Goal: Transaction & Acquisition: Book appointment/travel/reservation

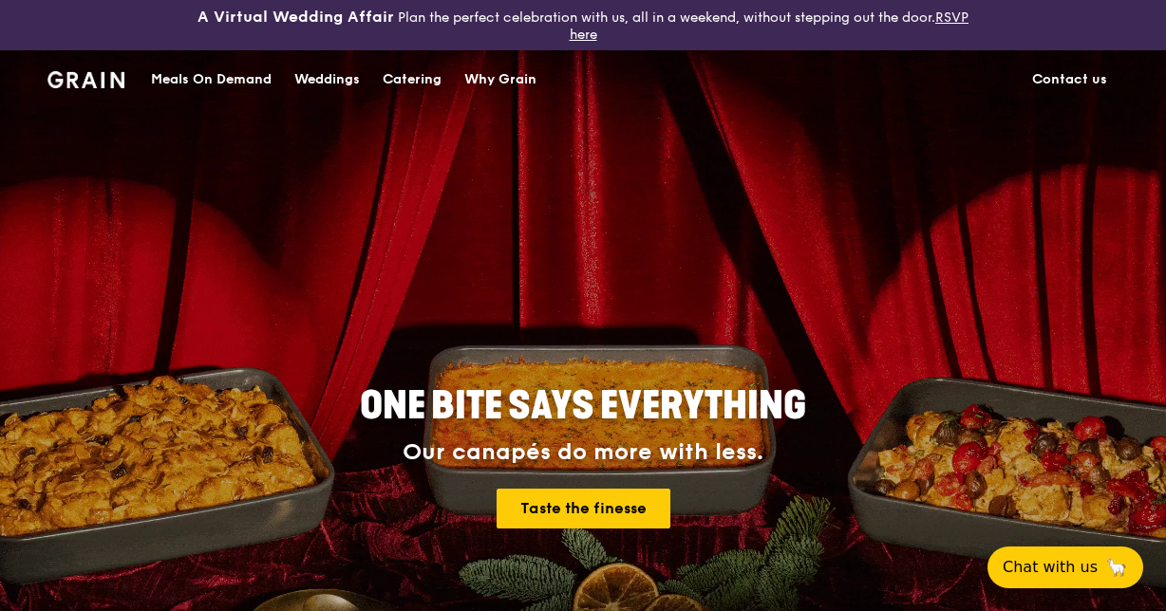
click at [433, 76] on div "Catering" at bounding box center [412, 79] width 59 height 57
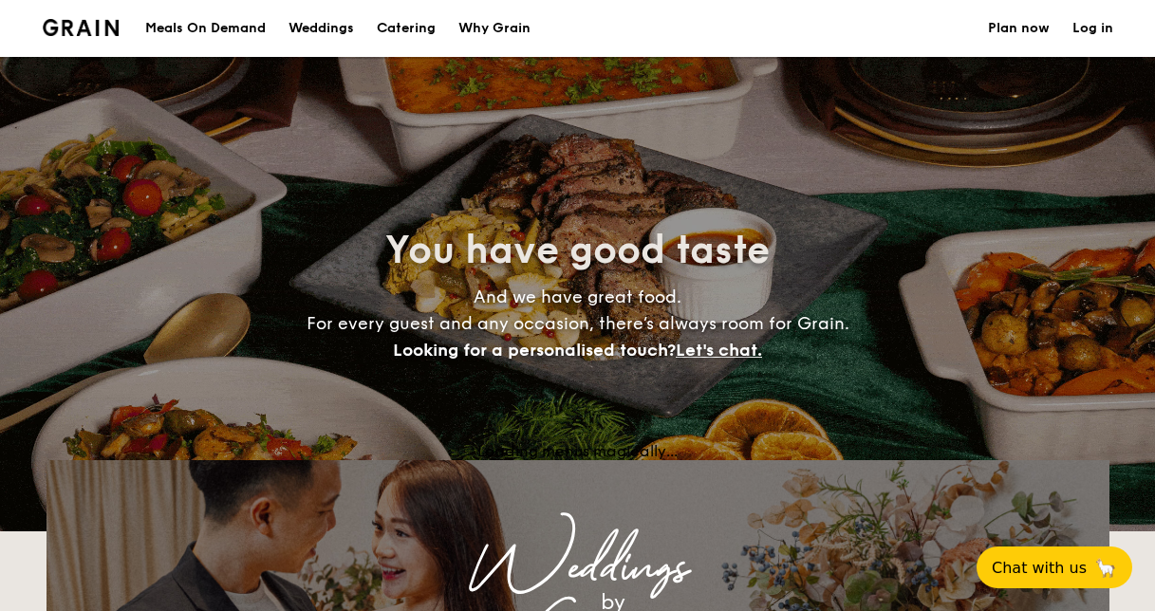
select select
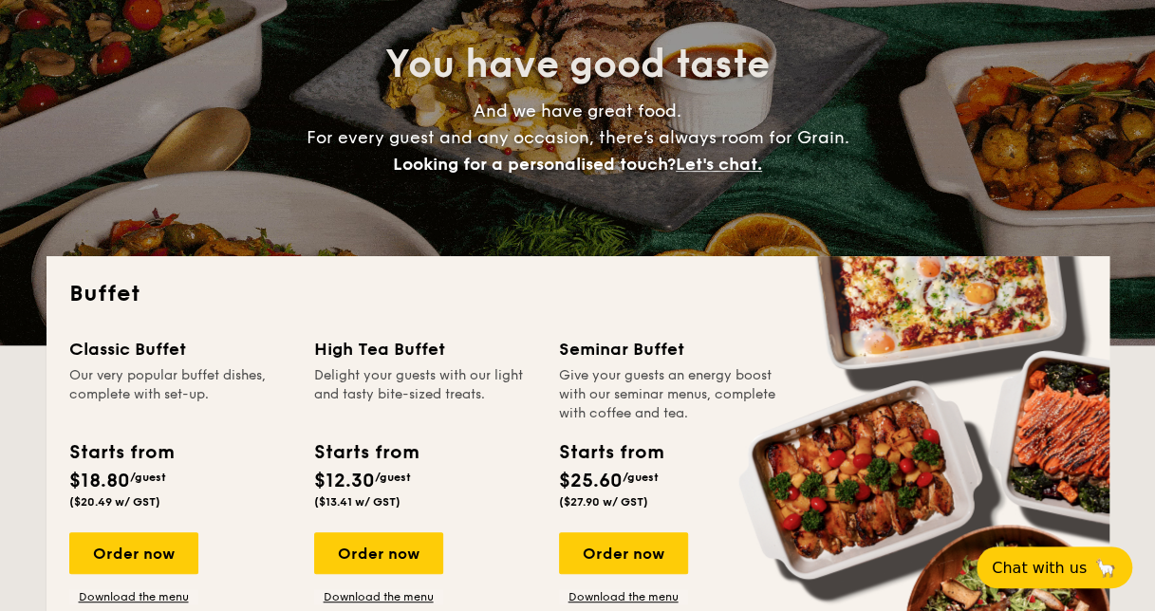
scroll to position [380, 0]
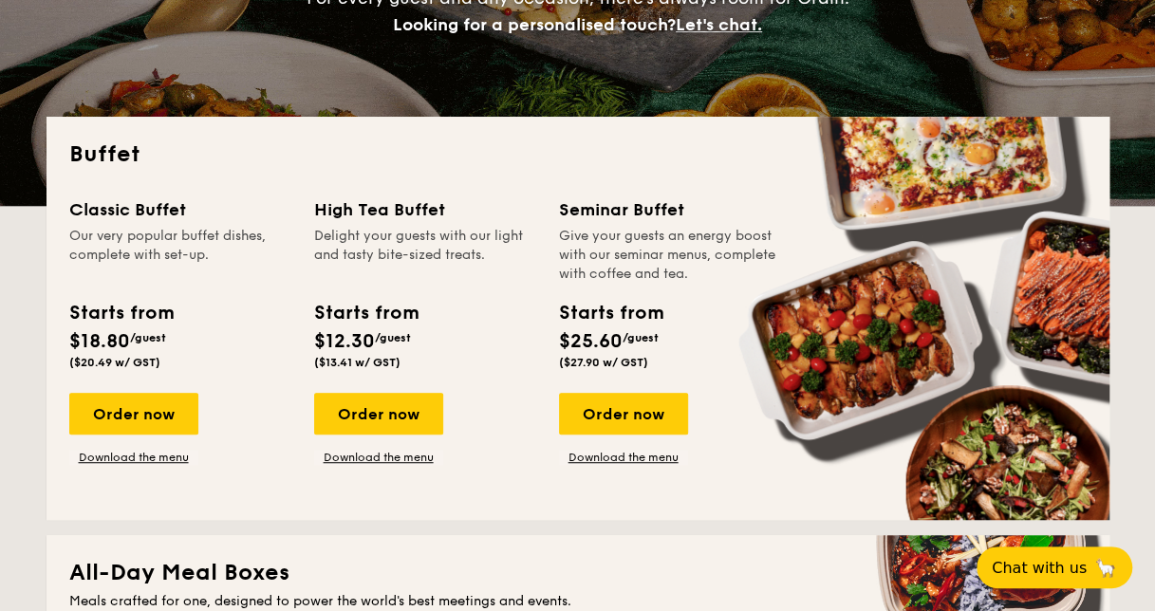
click at [124, 415] on div "Order now" at bounding box center [133, 414] width 129 height 42
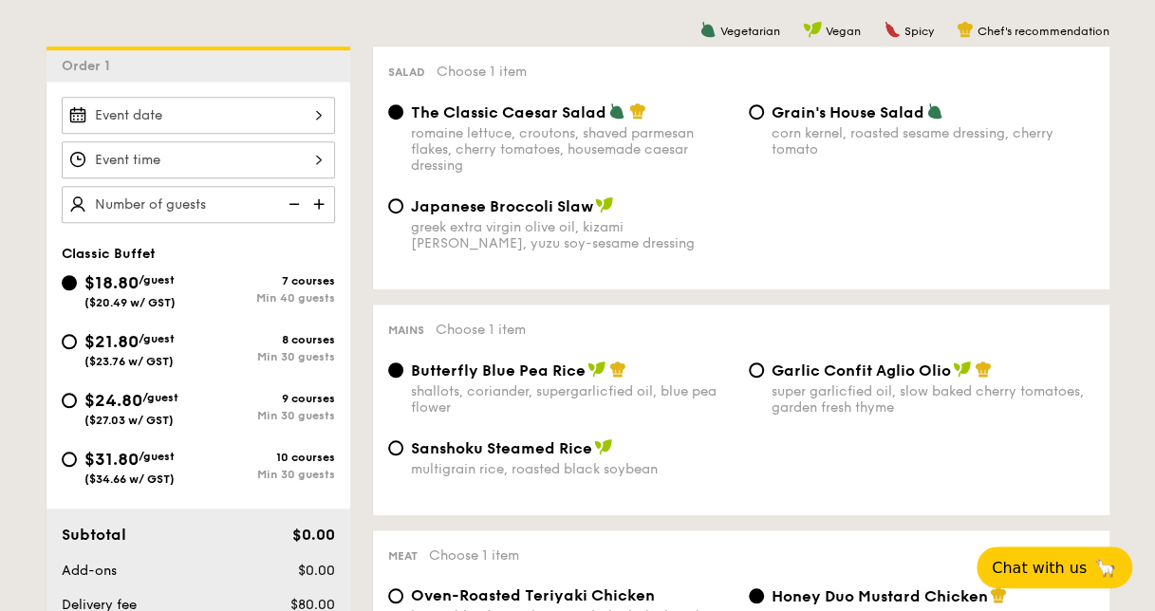
scroll to position [570, 0]
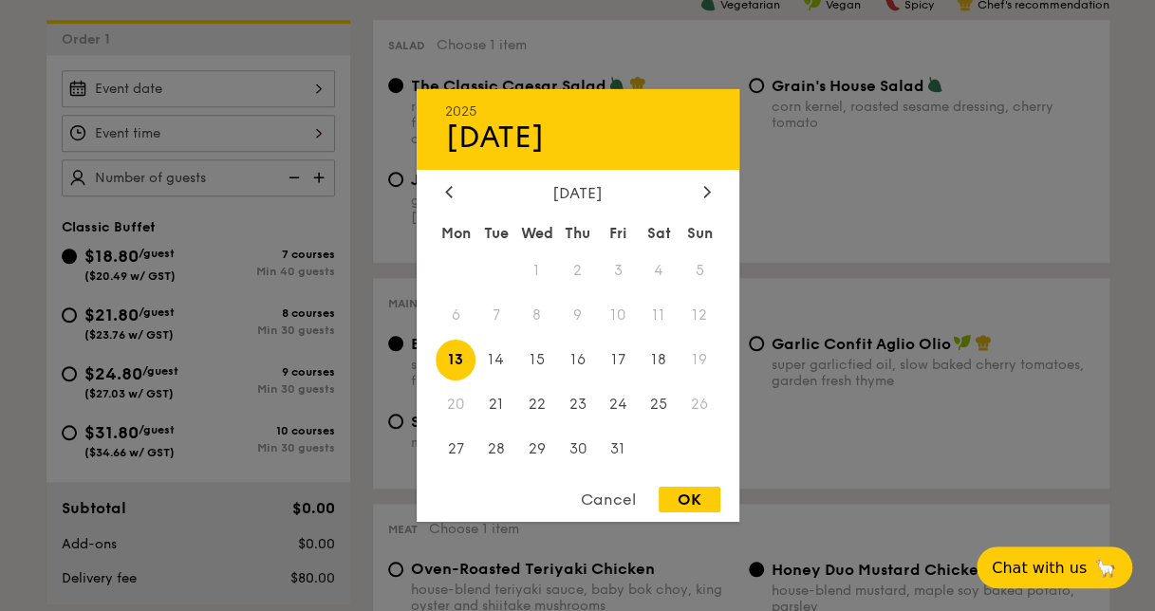
click at [313, 87] on div "2025 Oct [DATE] Tue Wed Thu Fri Sat Sun 1 2 3 4 5 6 7 8 9 10 11 12 13 14 15 16 …" at bounding box center [198, 88] width 273 height 37
click at [706, 191] on icon at bounding box center [706, 191] width 6 height 11
click at [622, 446] on span "28" at bounding box center [618, 448] width 41 height 41
drag, startPoint x: 690, startPoint y: 510, endPoint x: 680, endPoint y: 500, distance: 14.1
click at [691, 511] on div "OK" at bounding box center [690, 500] width 62 height 26
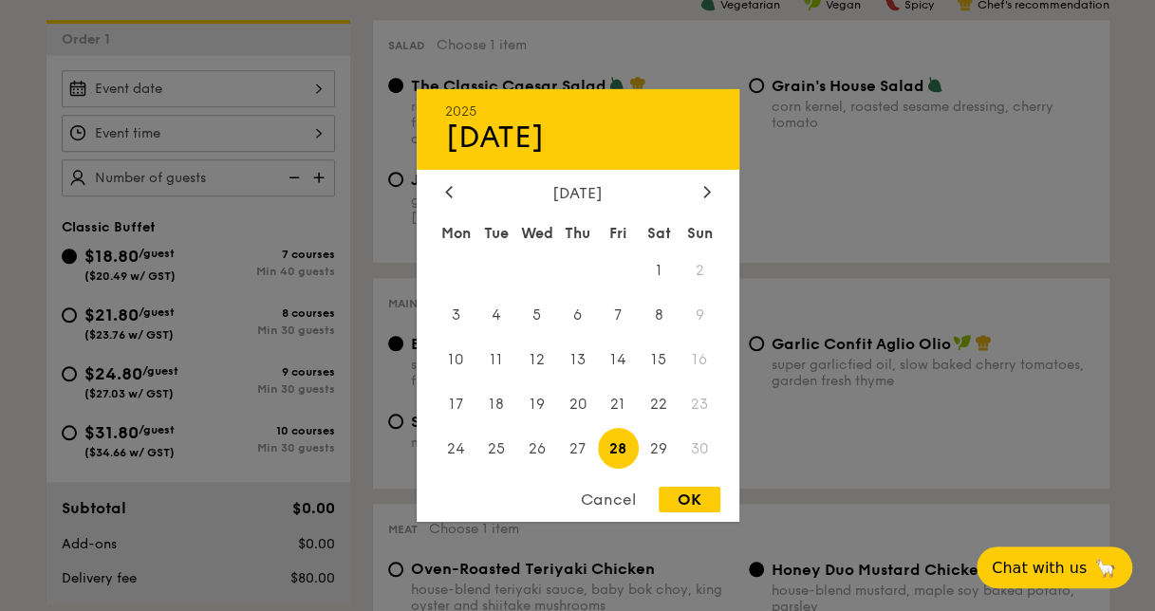
type input "[DATE]"
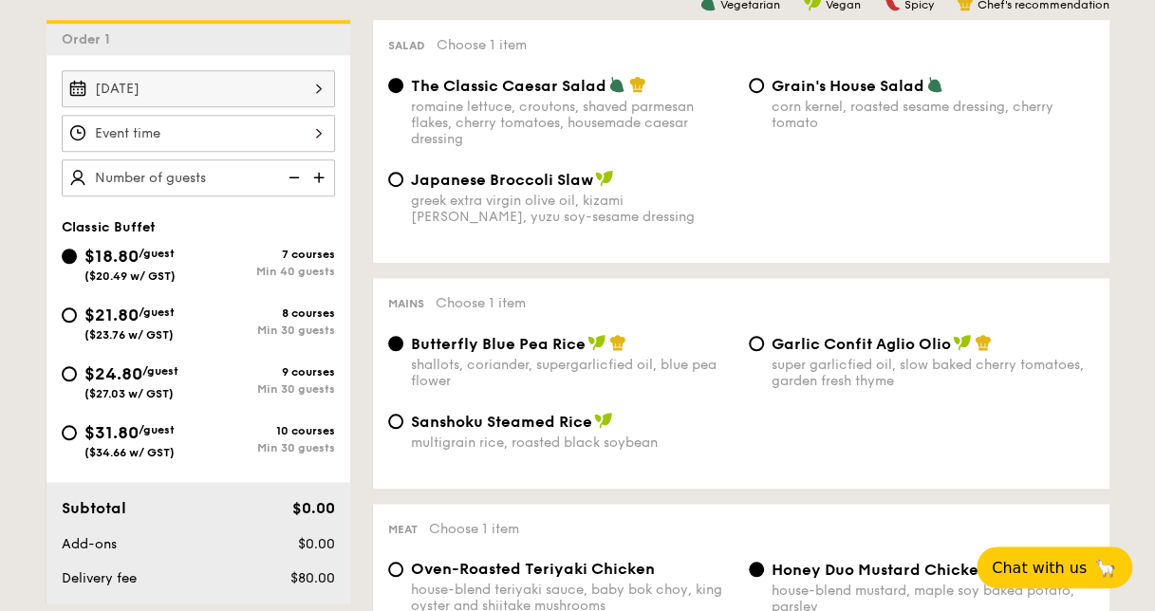
click at [180, 133] on div at bounding box center [198, 133] width 273 height 37
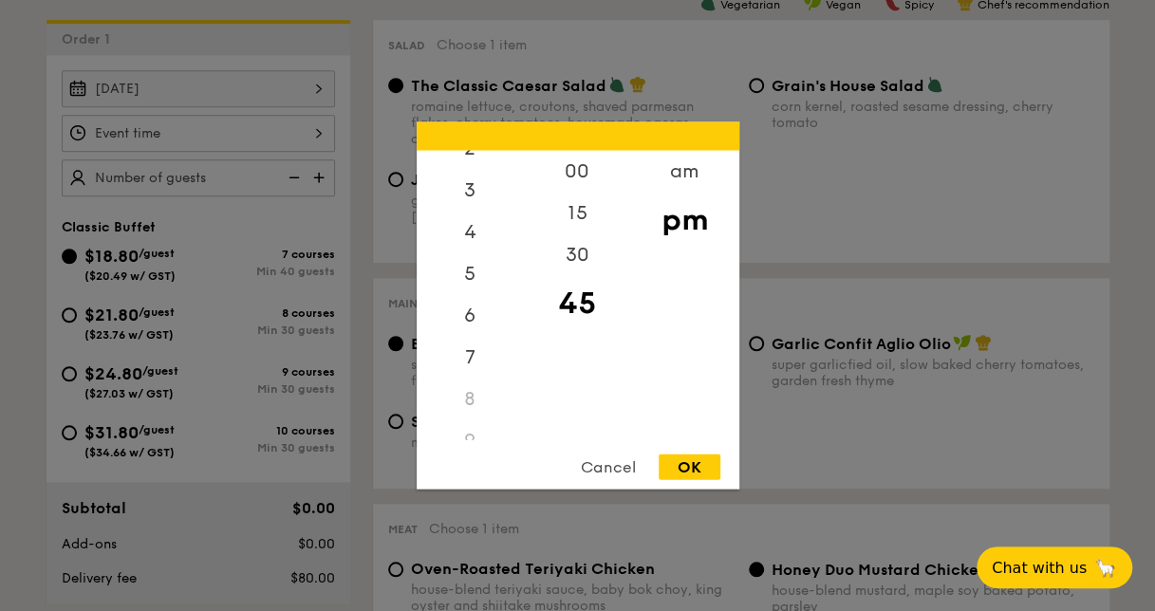
scroll to position [190, 0]
click at [487, 245] on div "6" at bounding box center [470, 246] width 107 height 42
click at [587, 251] on div "30" at bounding box center [577, 255] width 107 height 42
click at [689, 467] on div "OK" at bounding box center [690, 468] width 62 height 26
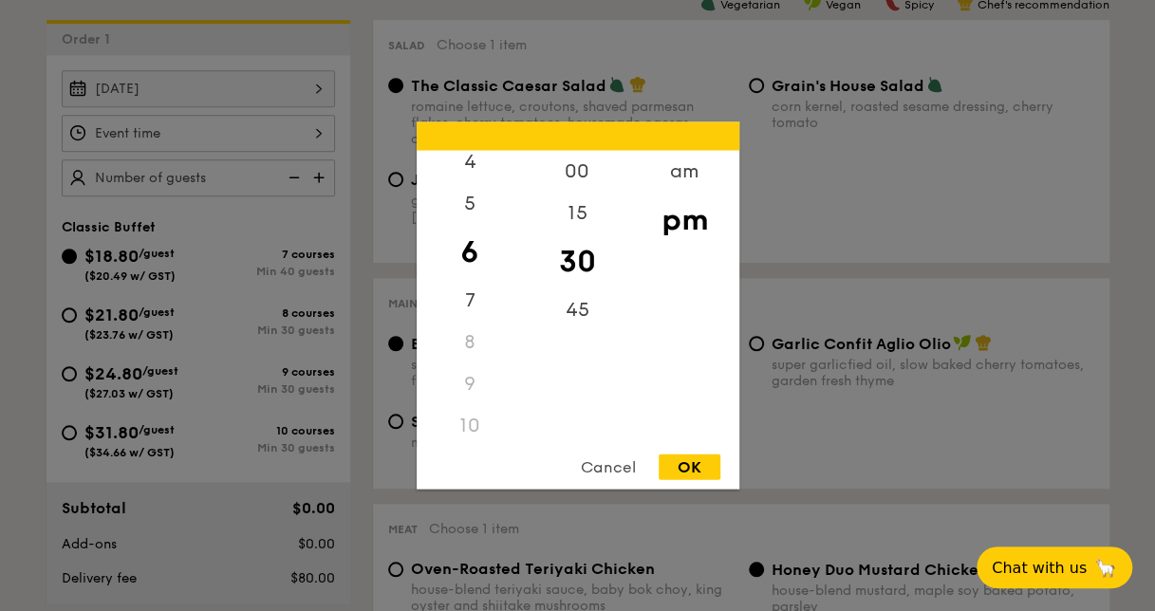
type input "6:30PM"
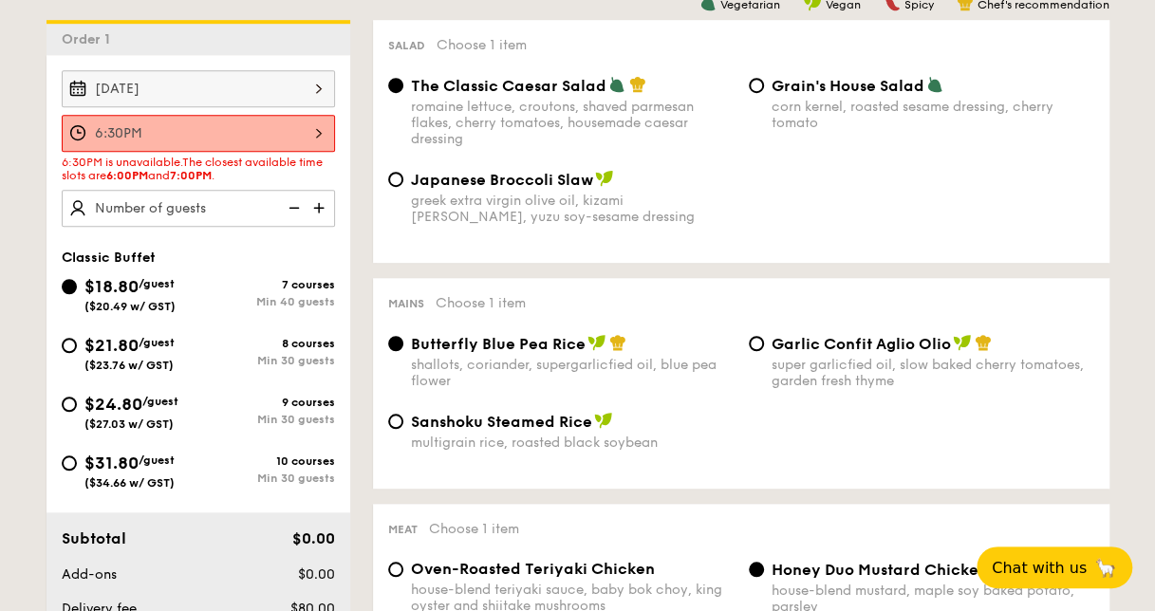
click at [319, 205] on img at bounding box center [321, 208] width 28 height 36
click at [294, 203] on img at bounding box center [292, 208] width 28 height 36
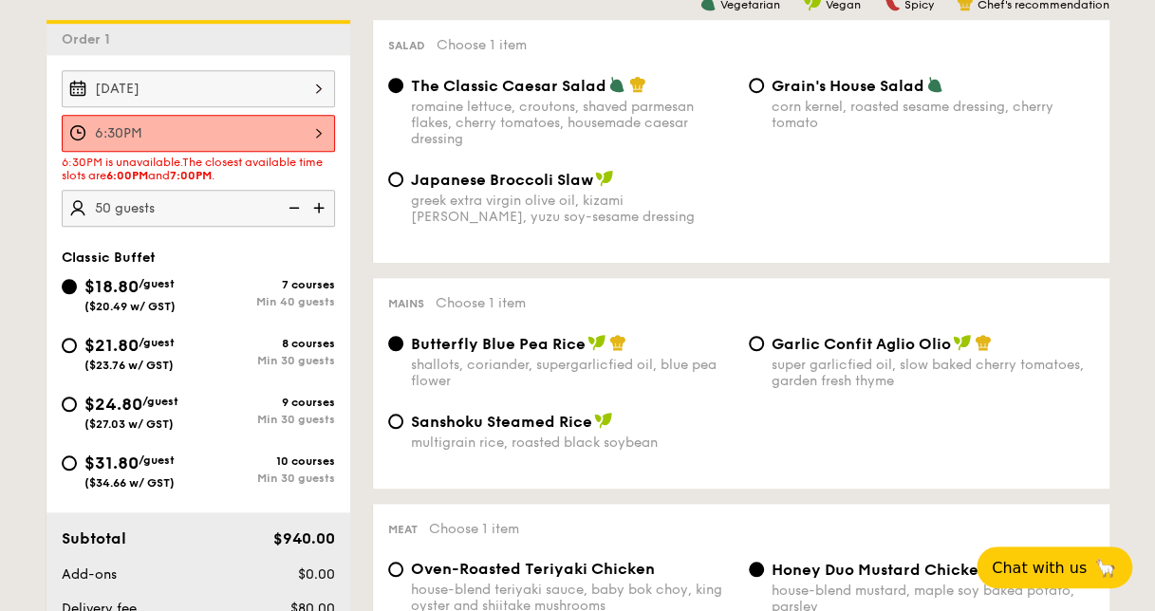
click at [294, 204] on img at bounding box center [292, 208] width 28 height 36
type input "45 guests"
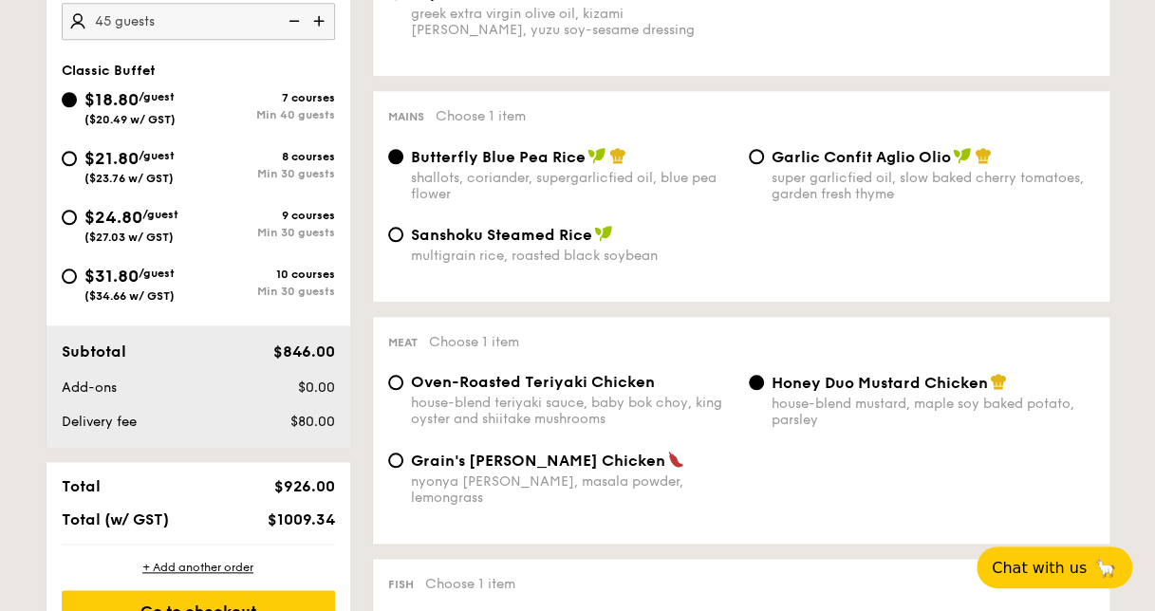
scroll to position [665, 0]
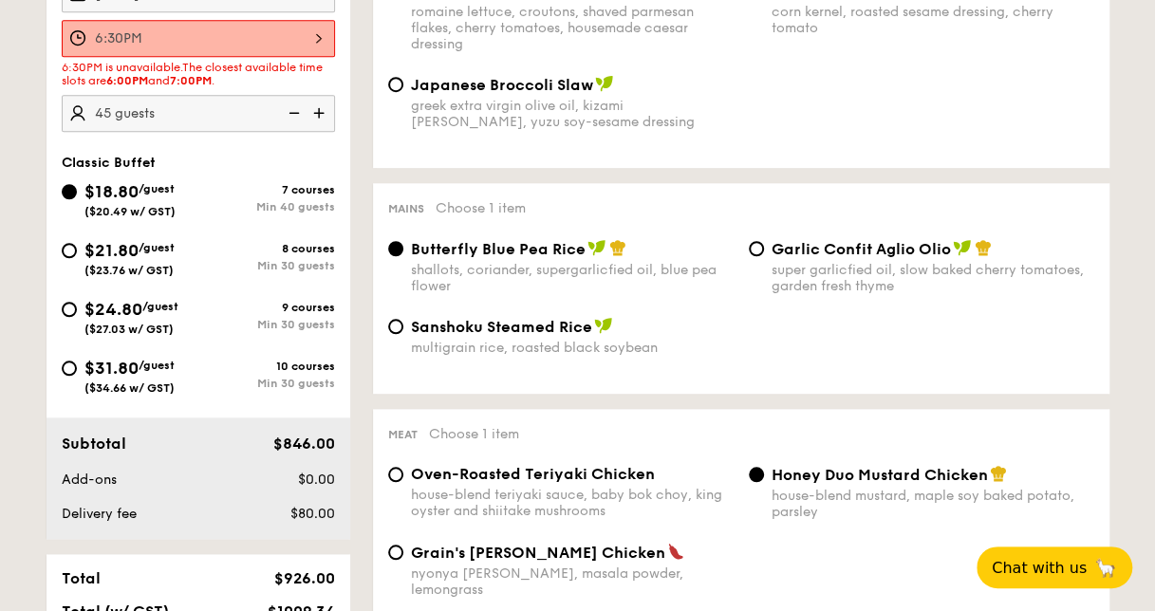
click at [77, 363] on div "$31.80 /guest ($34.66 w/ GST)" at bounding box center [130, 375] width 137 height 40
click at [77, 363] on input "$31.80 /guest ($34.66 w/ GST) 10 courses Min 30 guests" at bounding box center [69, 368] width 15 height 15
radio input "true"
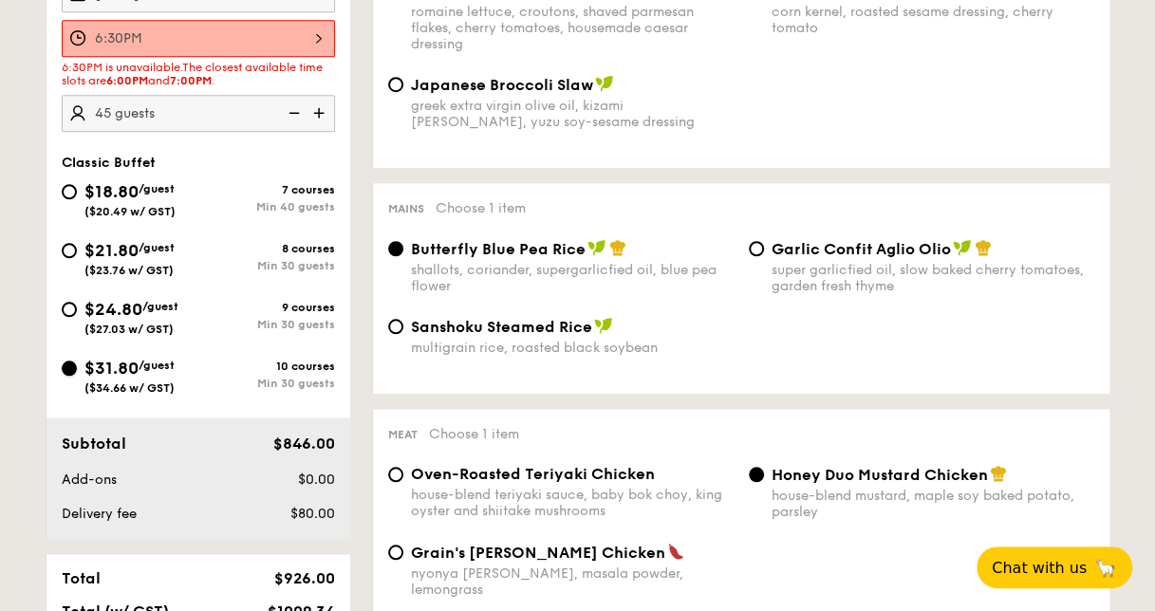
radio input "true"
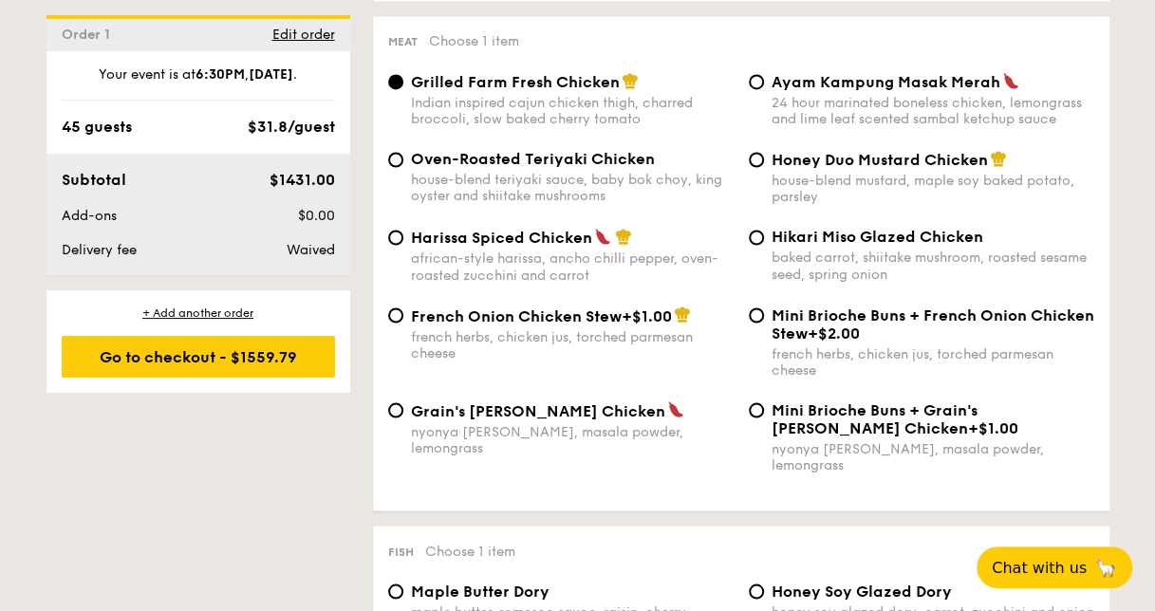
scroll to position [0, 0]
